Goal: Navigation & Orientation: Understand site structure

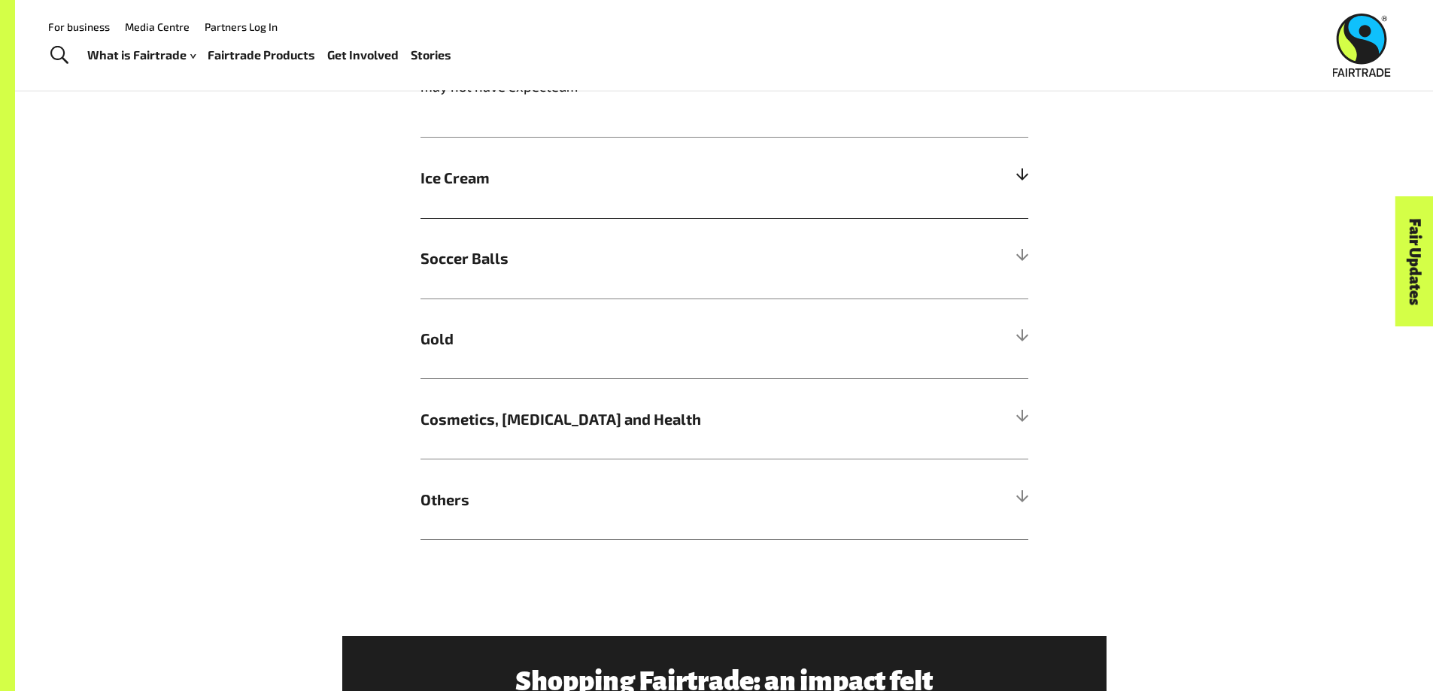
scroll to position [1354, 0]
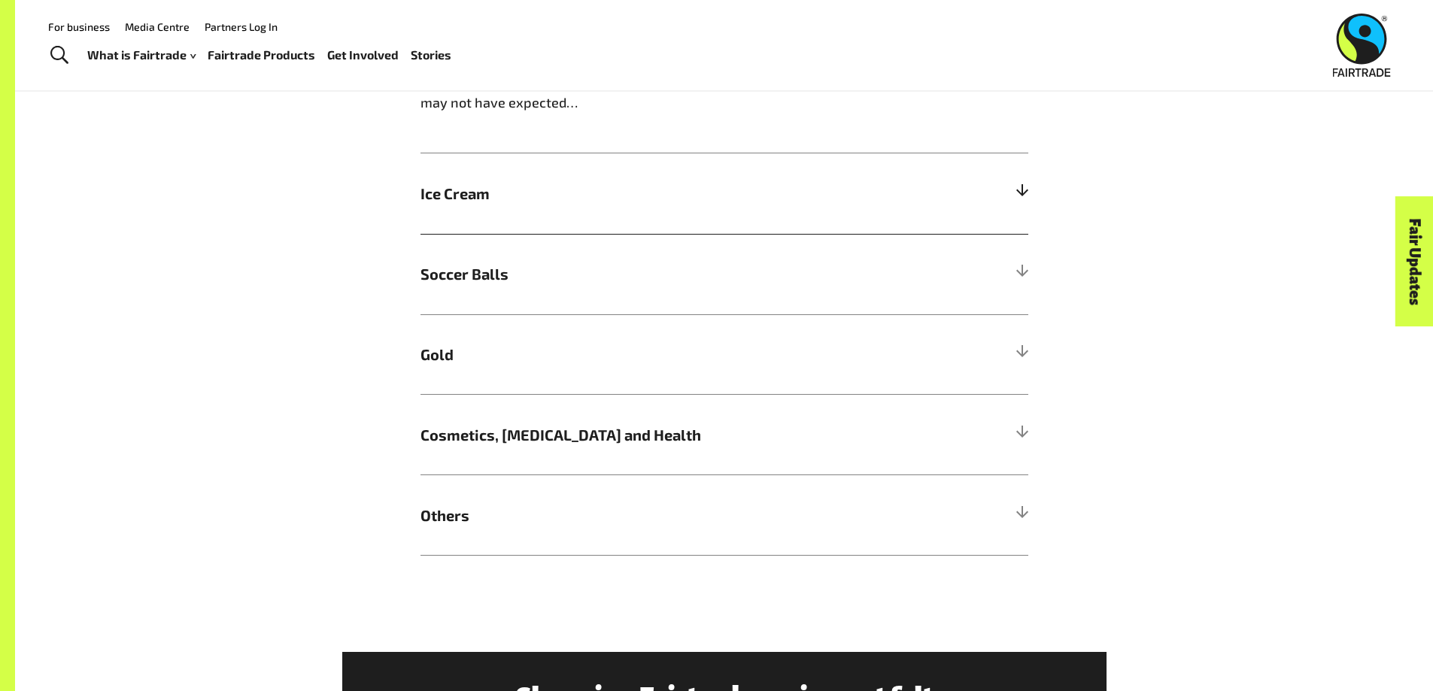
click at [599, 196] on span "Ice Cream" at bounding box center [648, 193] width 456 height 23
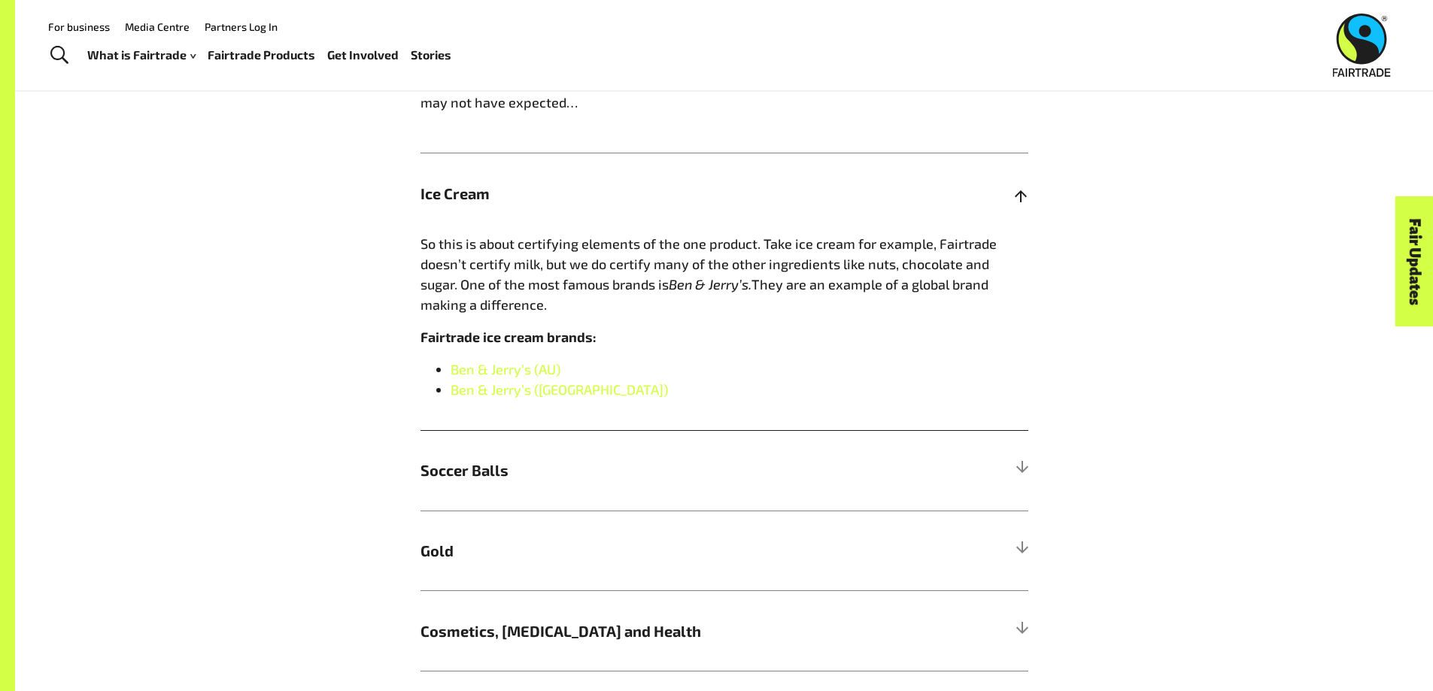
click at [599, 196] on span "Ice Cream" at bounding box center [648, 193] width 456 height 23
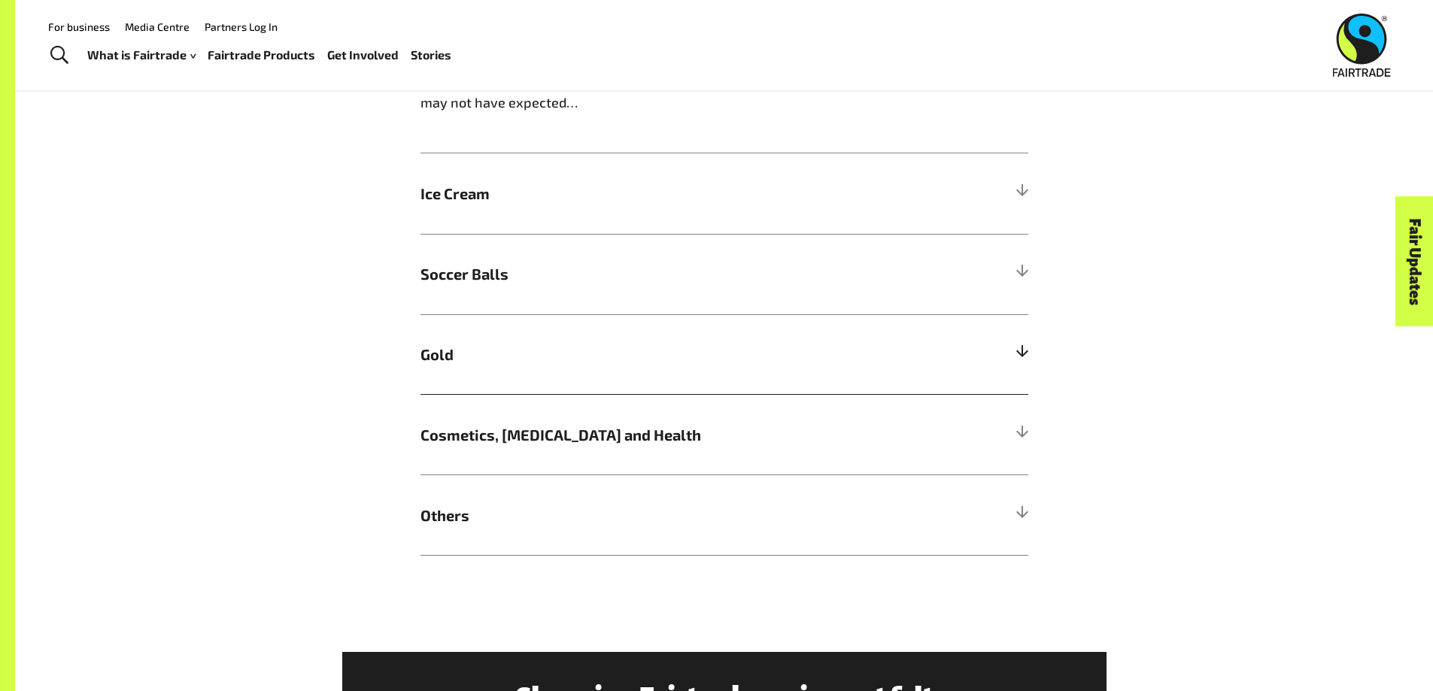
click at [505, 356] on span "Gold" at bounding box center [648, 354] width 456 height 23
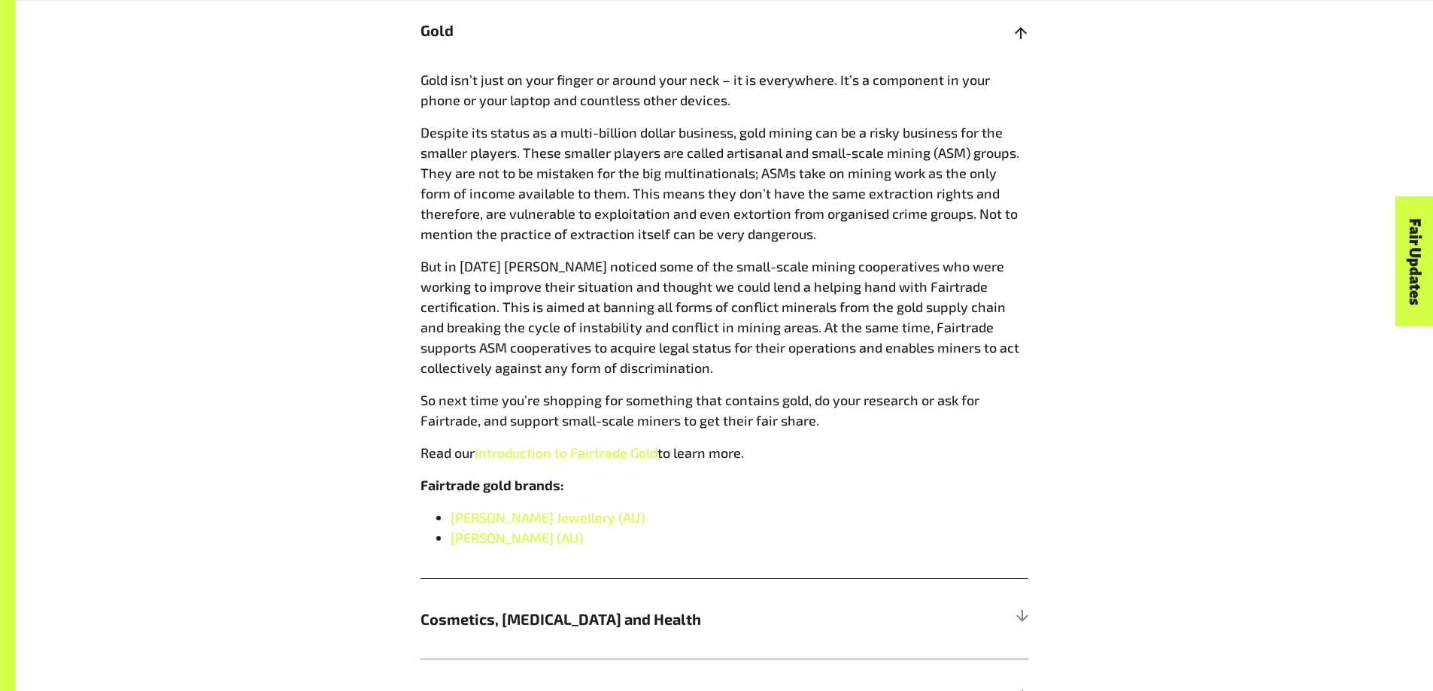
scroll to position [1504, 0]
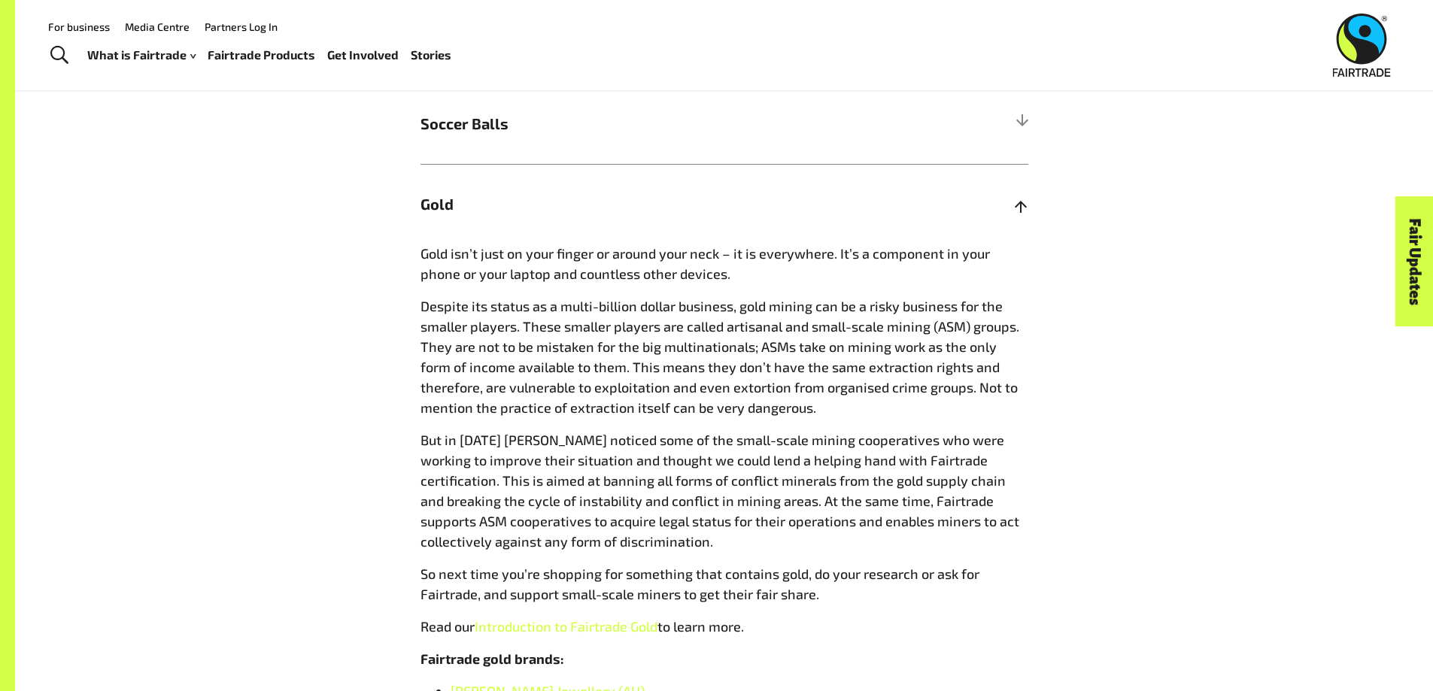
click at [472, 221] on h5 "Gold" at bounding box center [724, 204] width 608 height 80
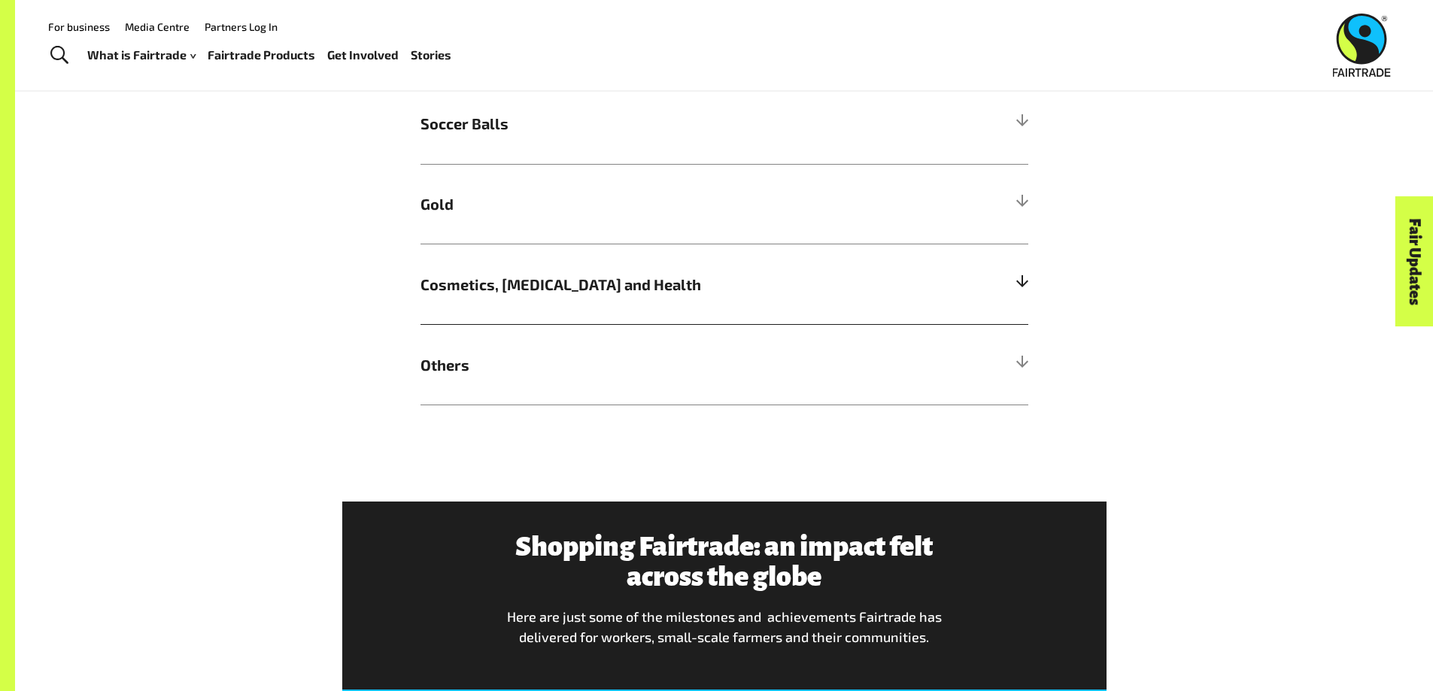
click at [493, 284] on span "Cosmetics, [MEDICAL_DATA] and Health" at bounding box center [648, 284] width 456 height 23
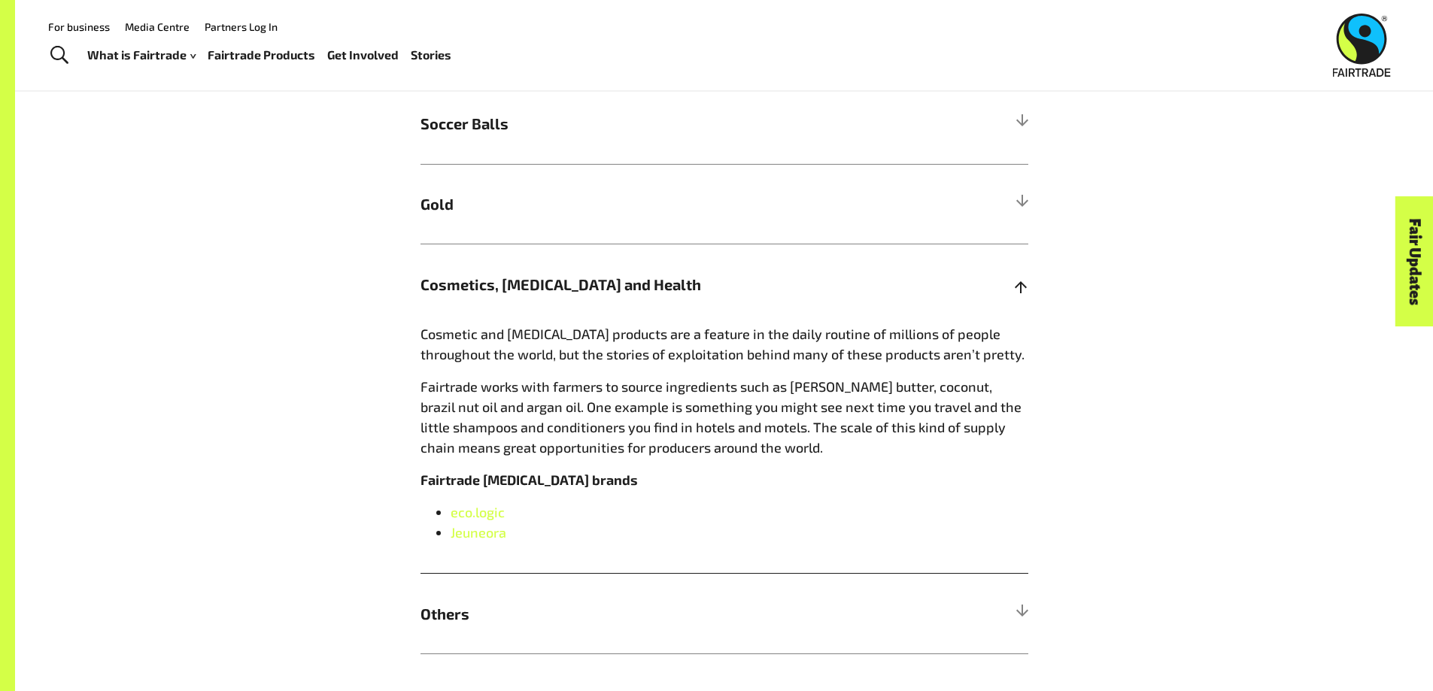
click at [496, 286] on span "Cosmetics, [MEDICAL_DATA] and Health" at bounding box center [648, 284] width 456 height 23
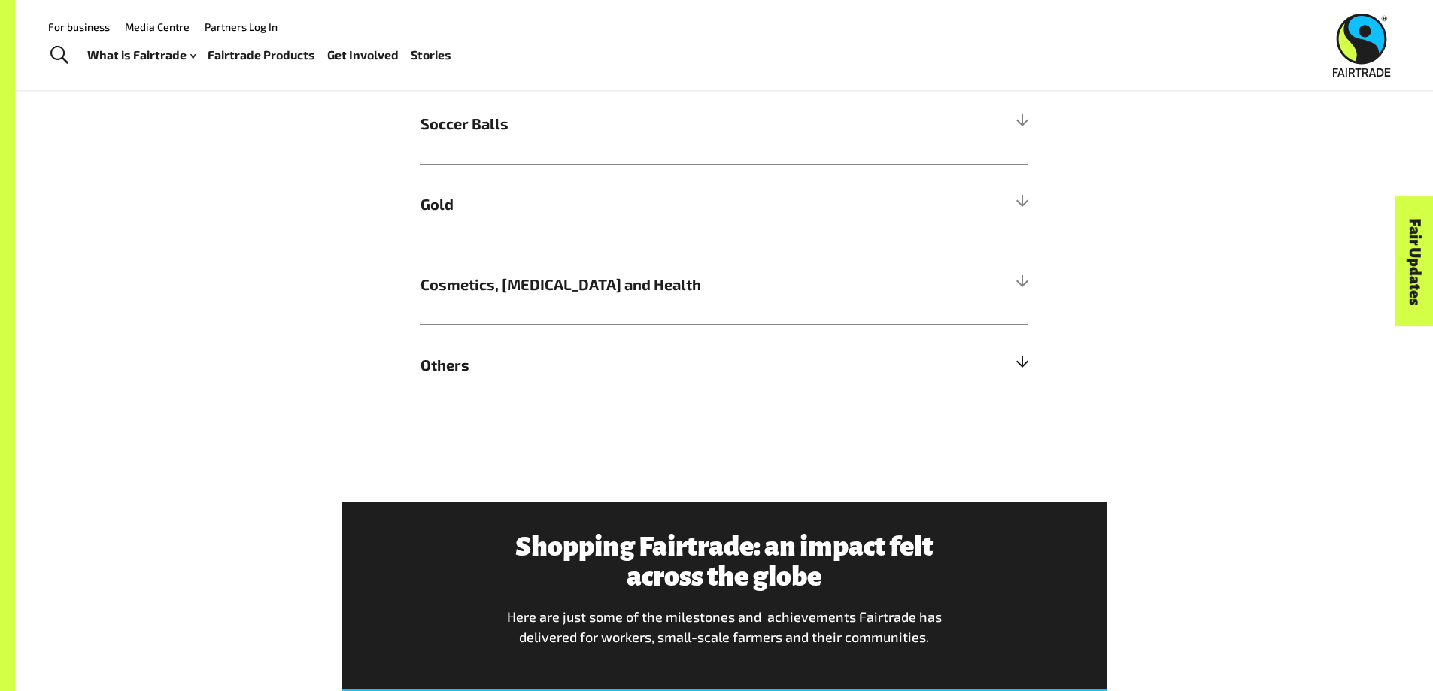
click at [490, 371] on span "Others" at bounding box center [648, 365] width 456 height 23
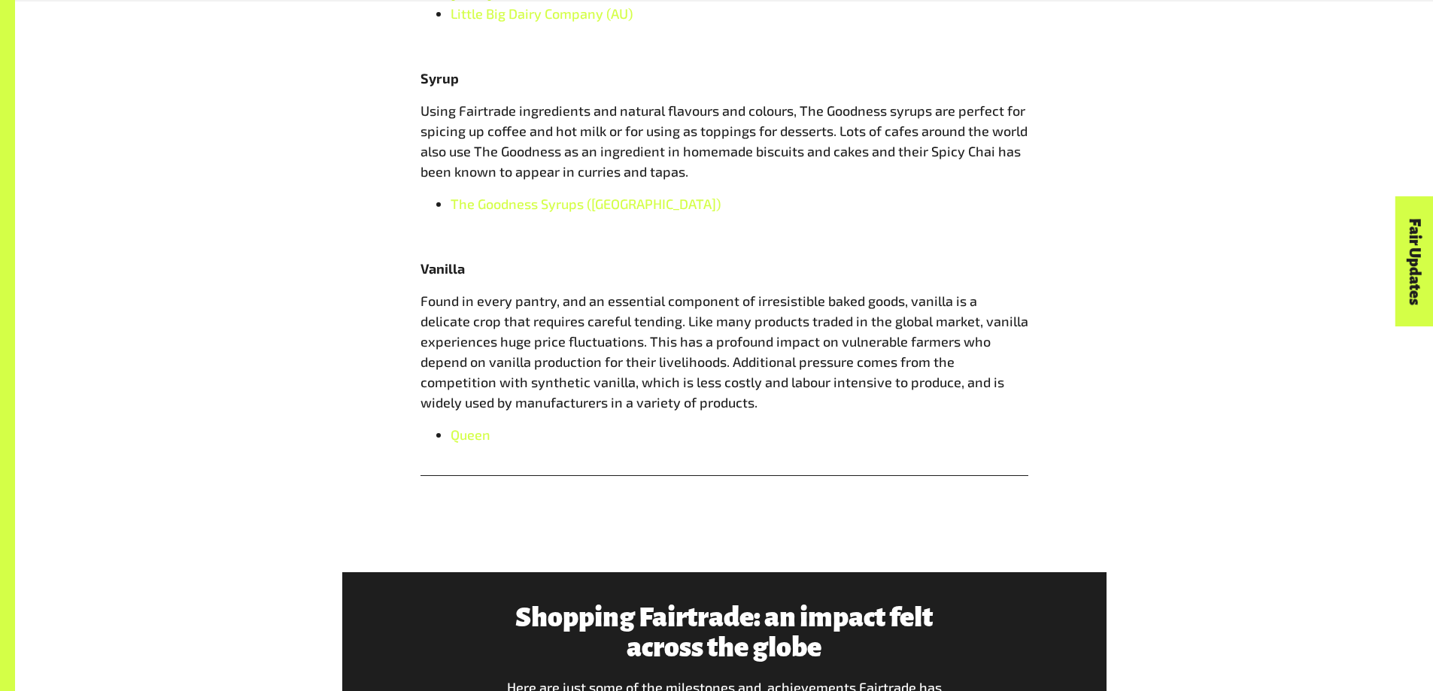
scroll to position [2181, 0]
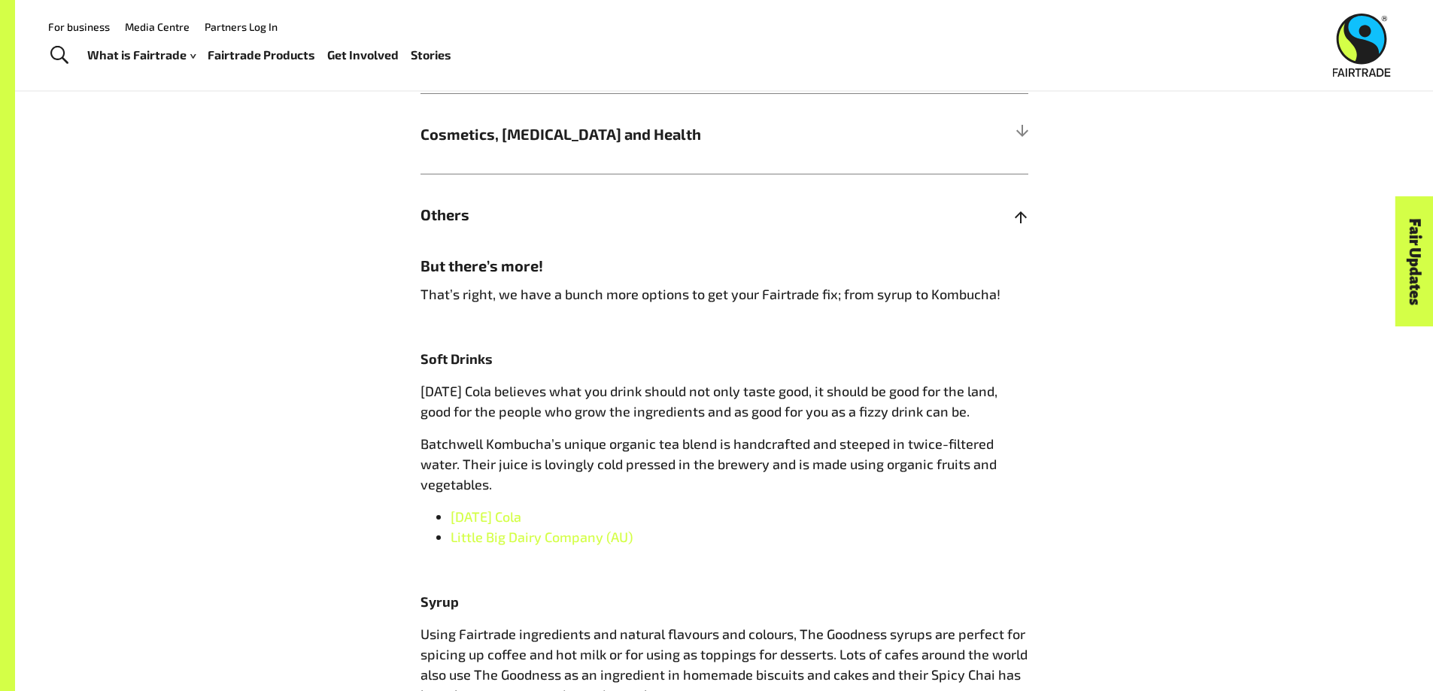
click at [535, 233] on h5 "Others" at bounding box center [724, 214] width 608 height 80
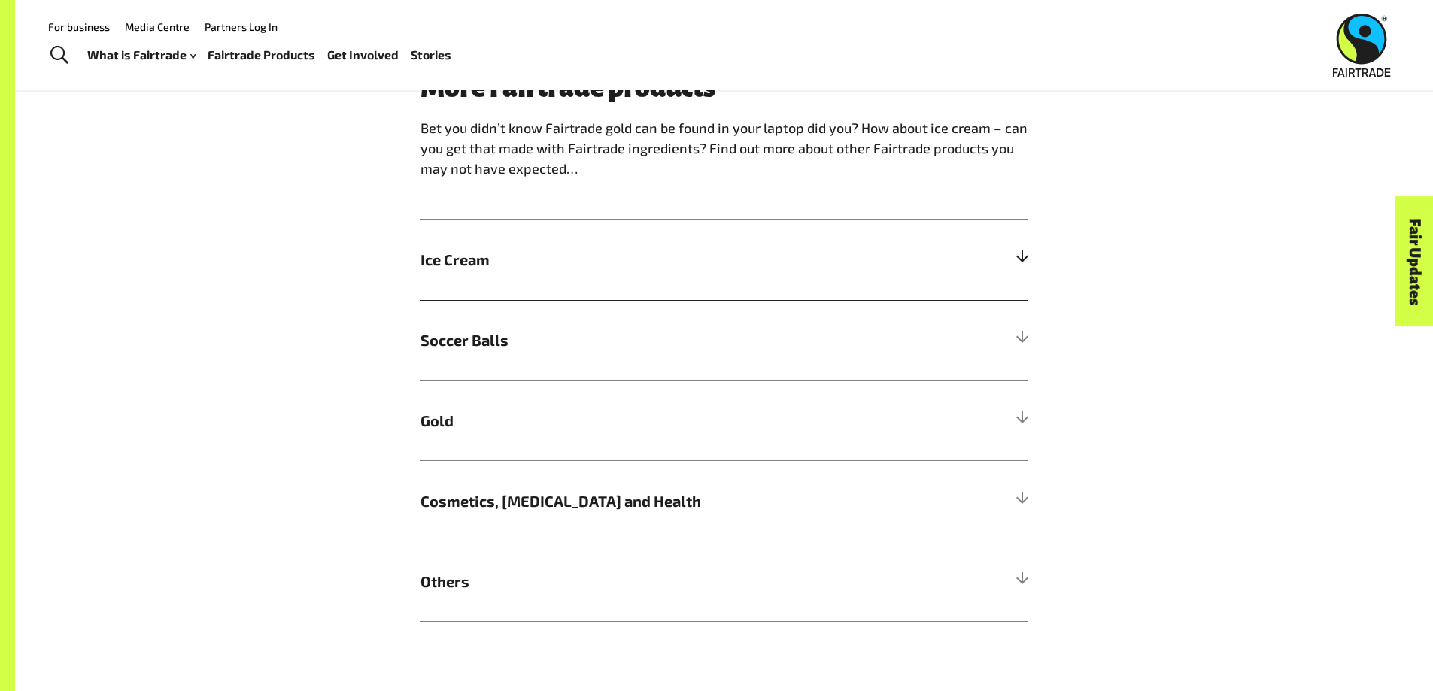
scroll to position [1279, 0]
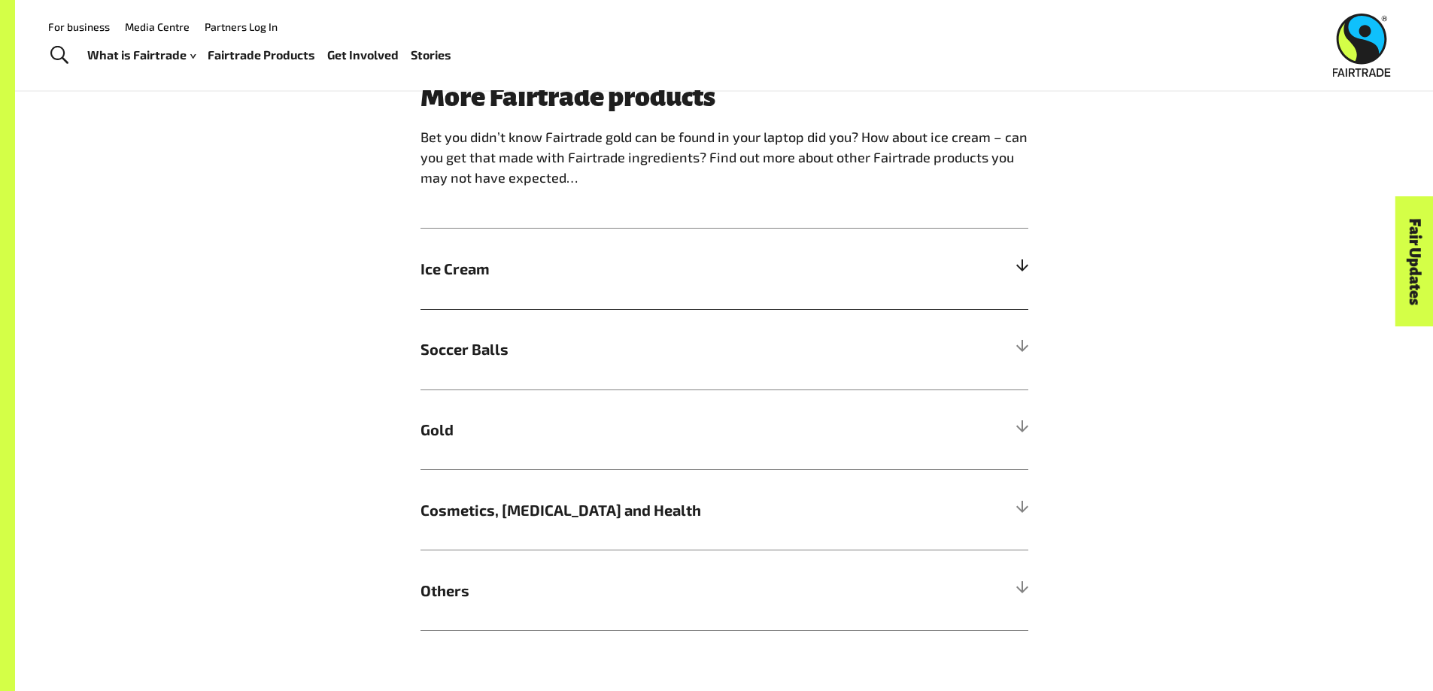
click at [603, 275] on span "Ice Cream" at bounding box center [648, 268] width 456 height 23
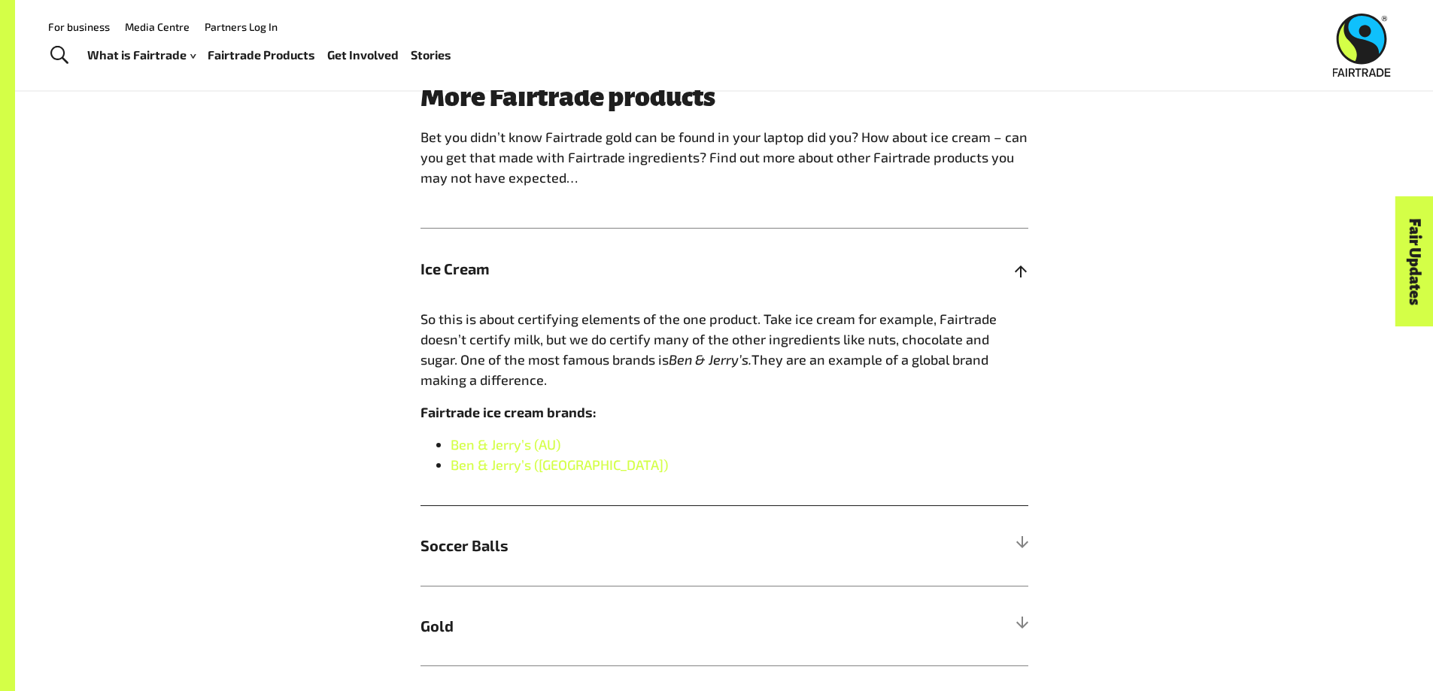
click at [613, 275] on span "Ice Cream" at bounding box center [648, 268] width 456 height 23
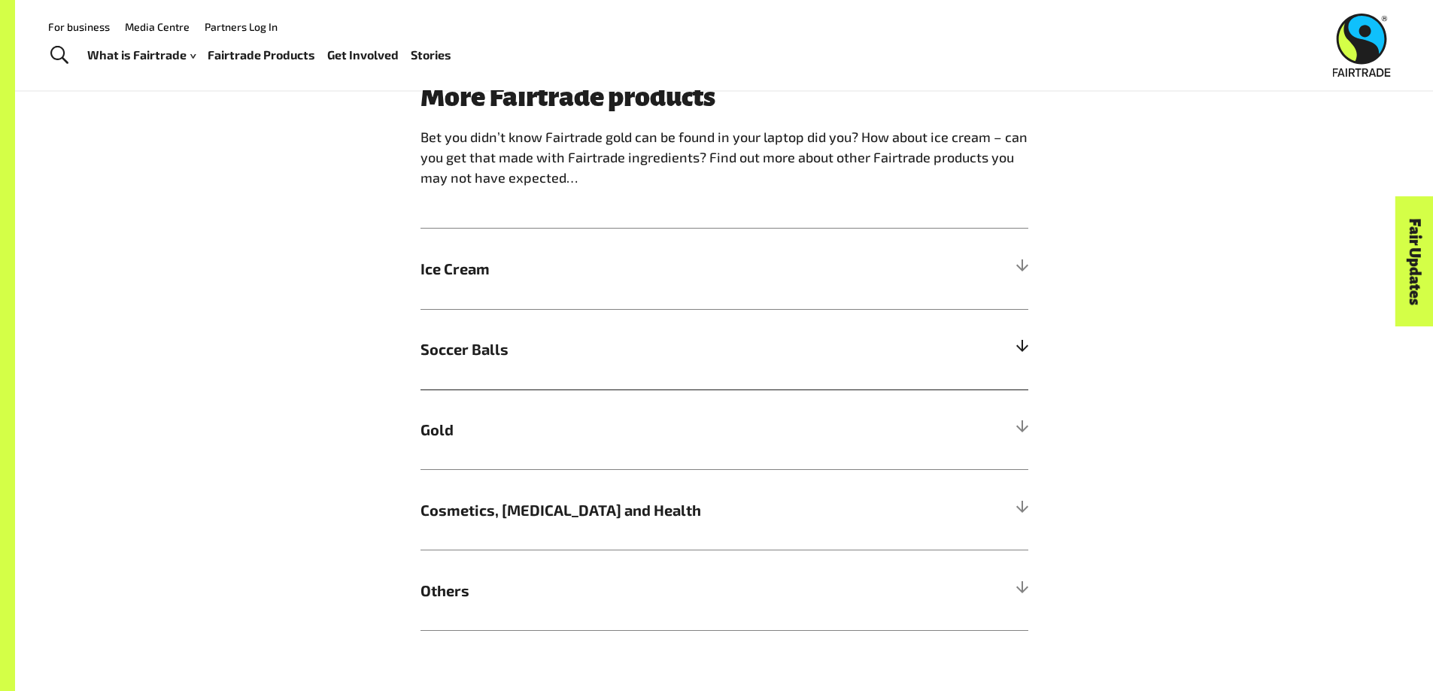
click at [627, 360] on span "Soccer Balls" at bounding box center [648, 349] width 456 height 23
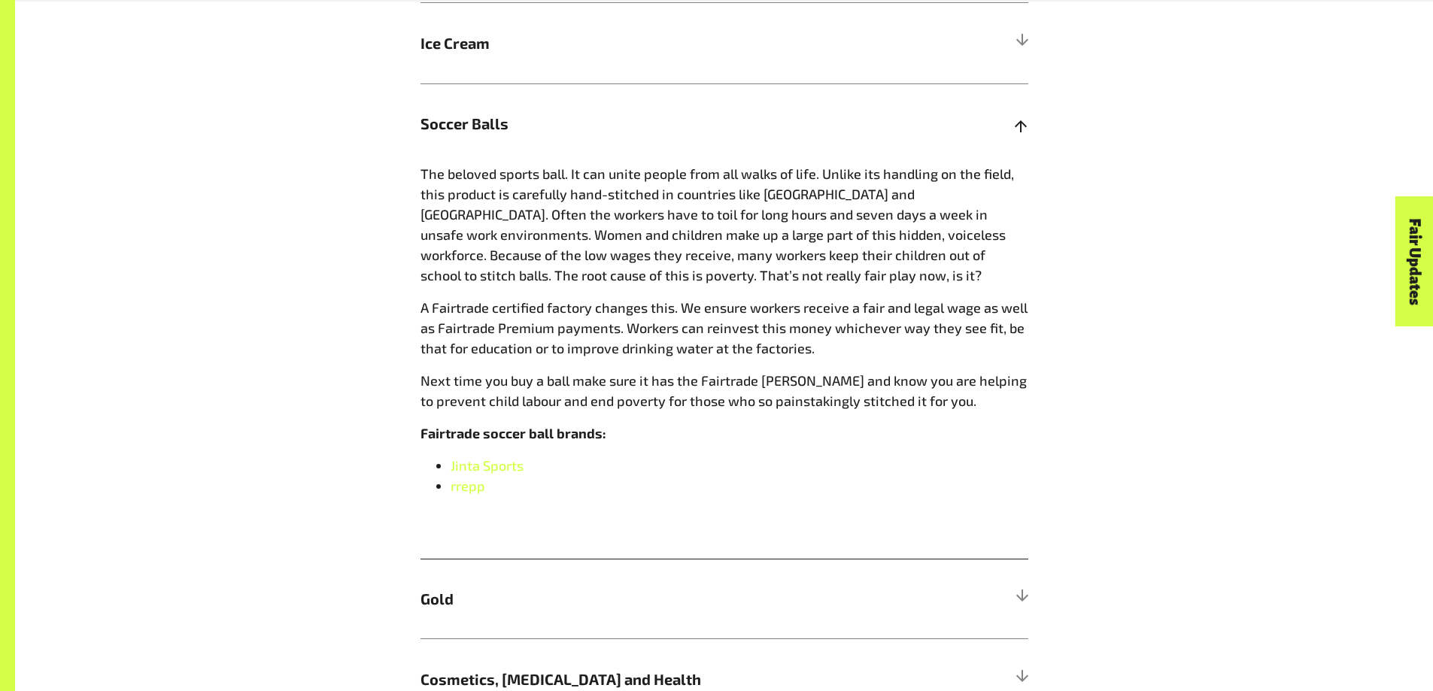
scroll to position [1805, 0]
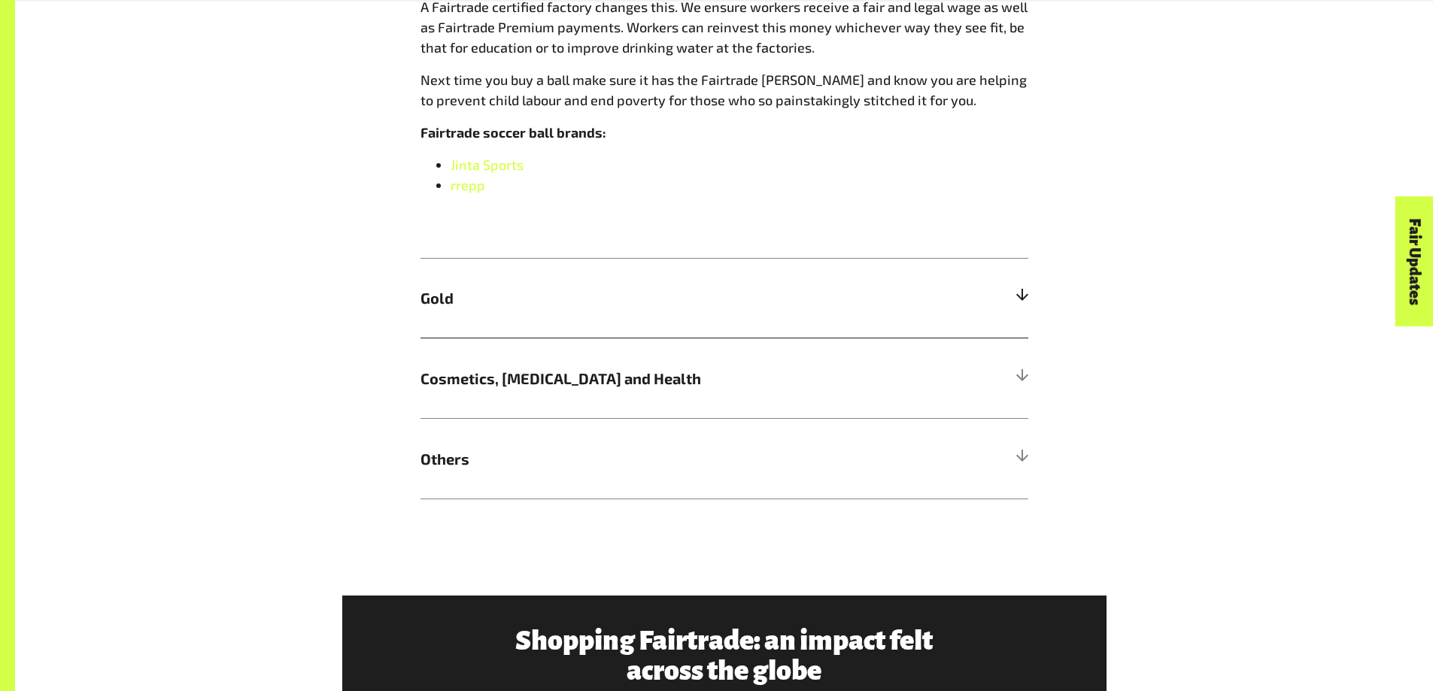
click at [568, 290] on span "Gold" at bounding box center [648, 298] width 456 height 23
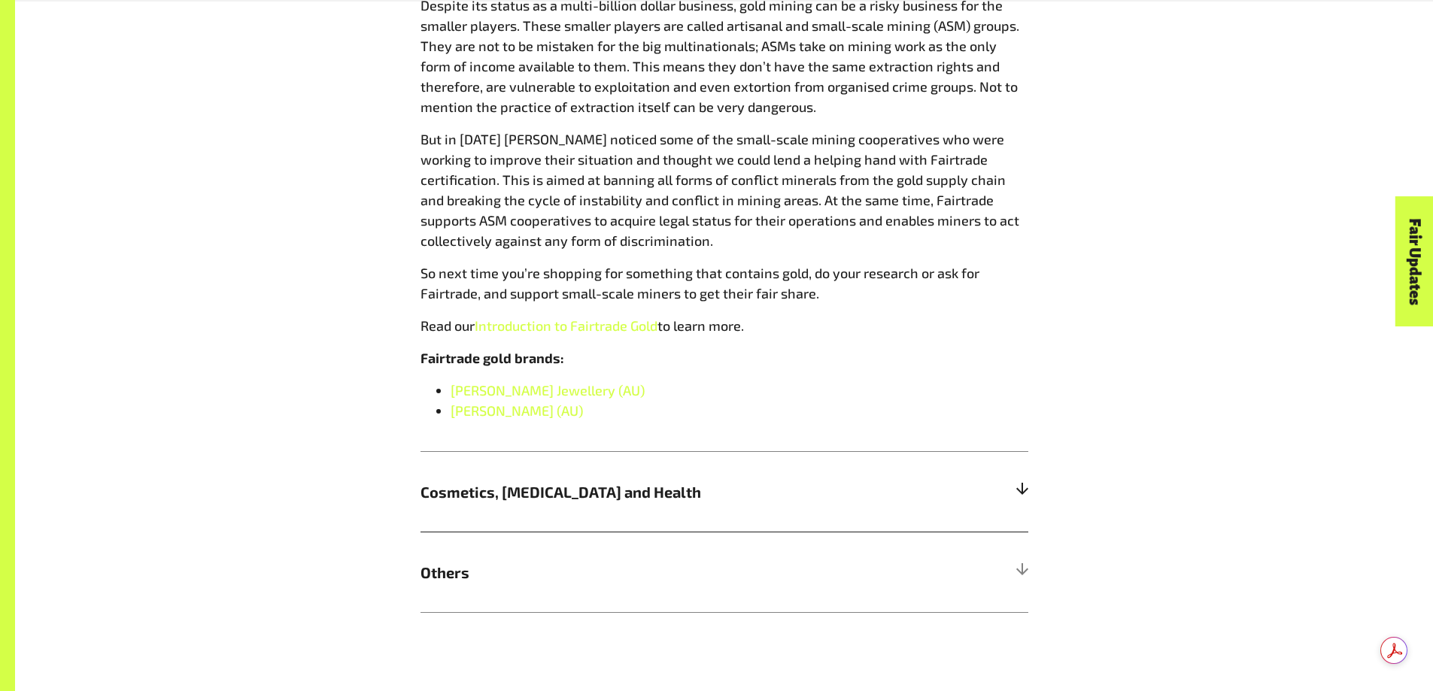
click at [527, 503] on span "Cosmetics, [MEDICAL_DATA] and Health" at bounding box center [648, 492] width 456 height 23
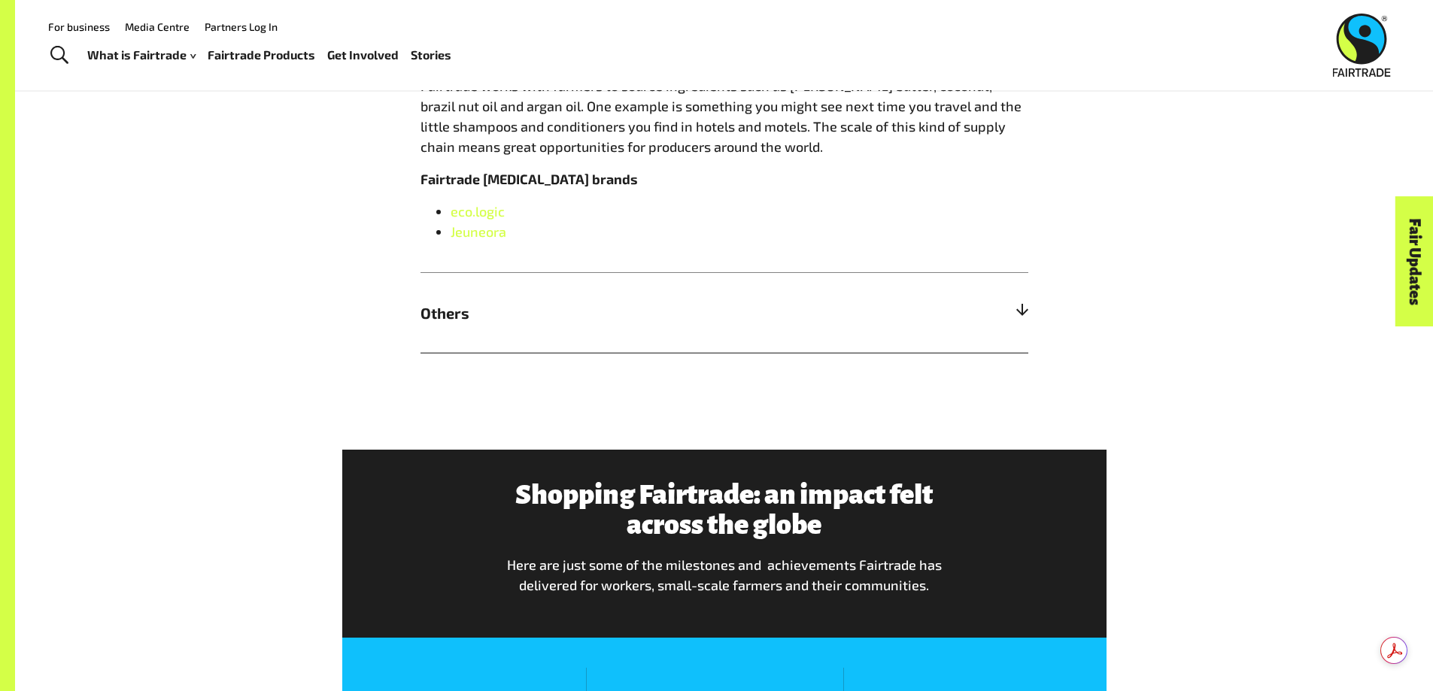
click at [566, 324] on span "Others" at bounding box center [648, 313] width 456 height 23
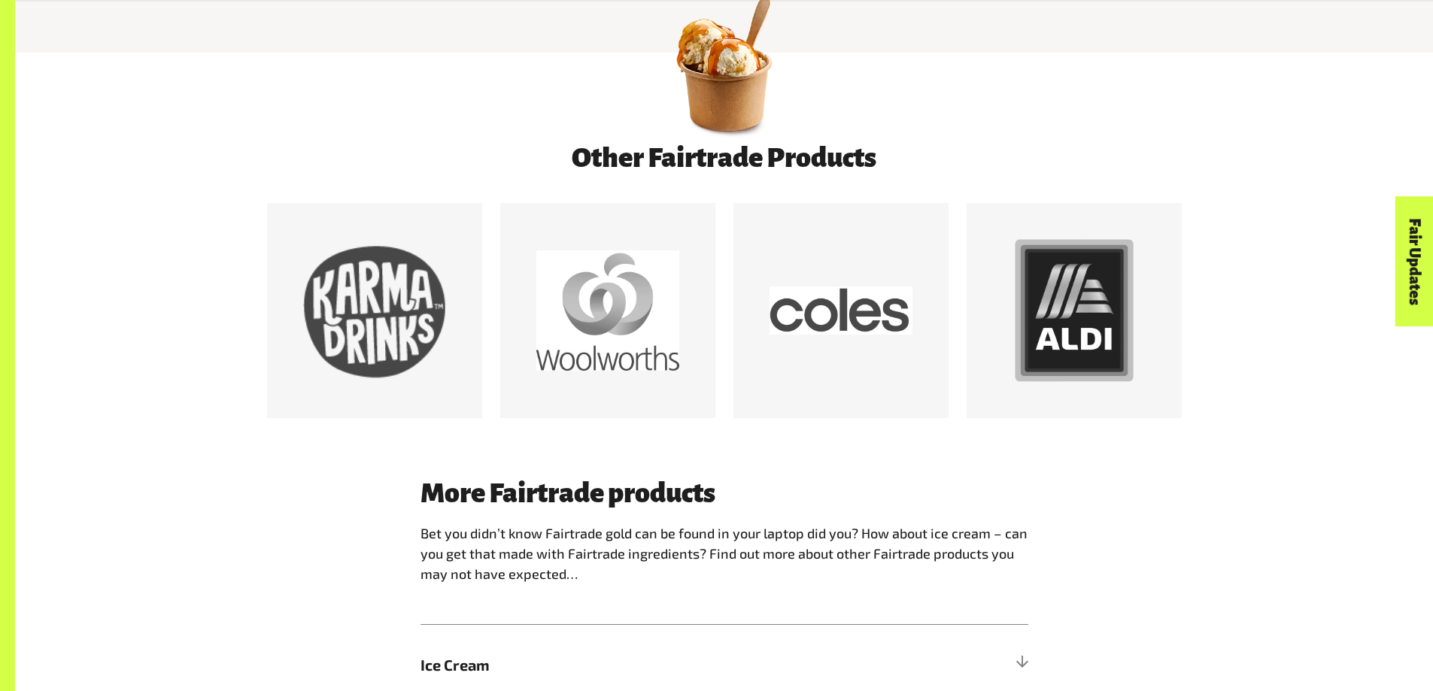
scroll to position [978, 0]
